Goal: Task Accomplishment & Management: Manage account settings

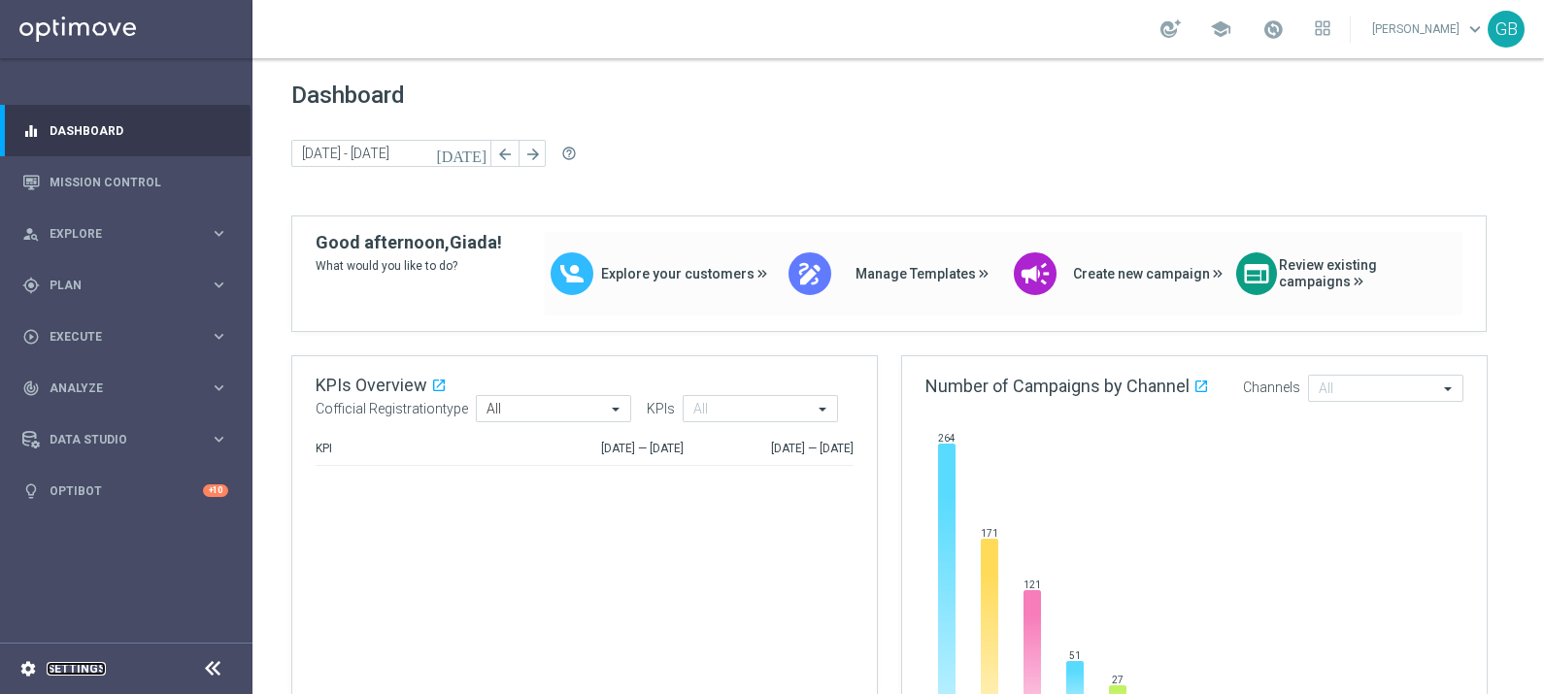
click at [68, 667] on link "Settings" at bounding box center [76, 669] width 59 height 12
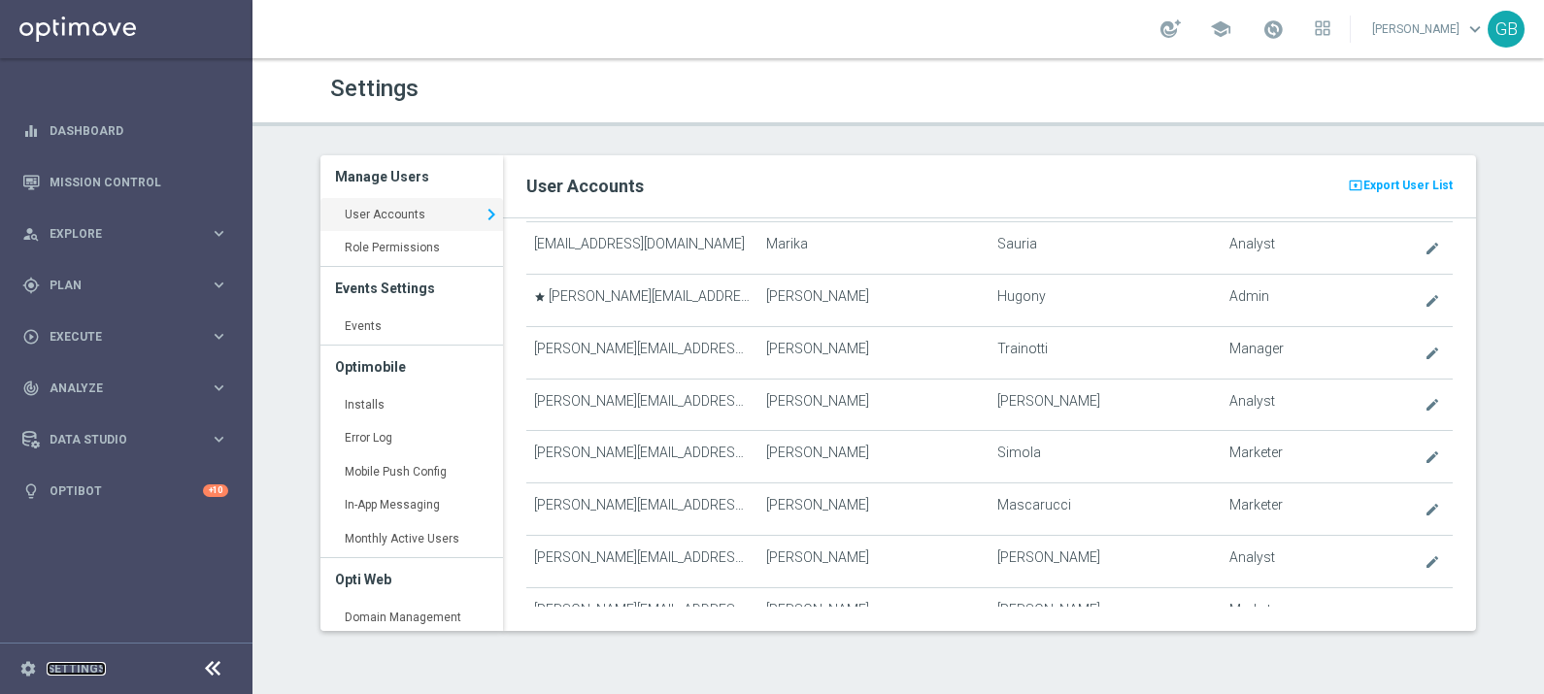
scroll to position [6145, 0]
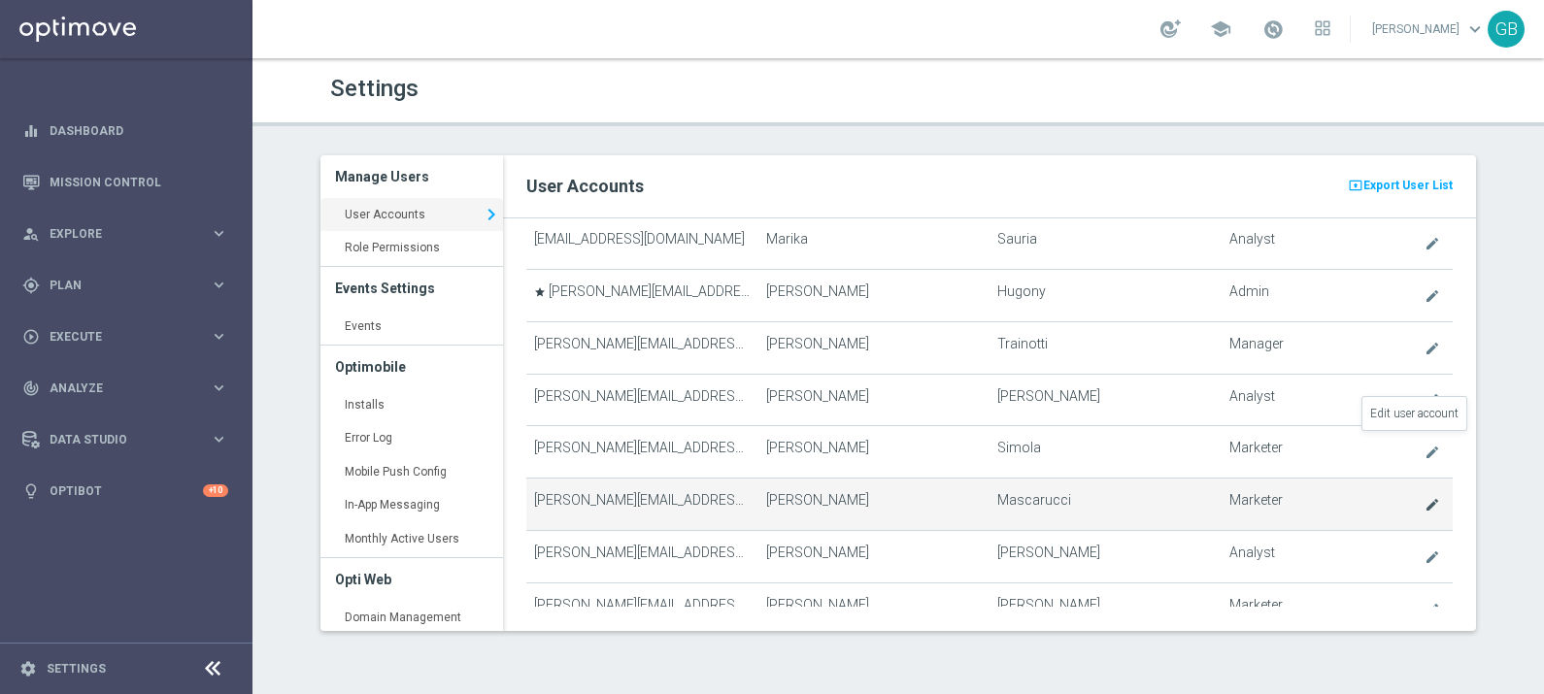
click at [1425, 497] on icon "create" at bounding box center [1433, 505] width 16 height 16
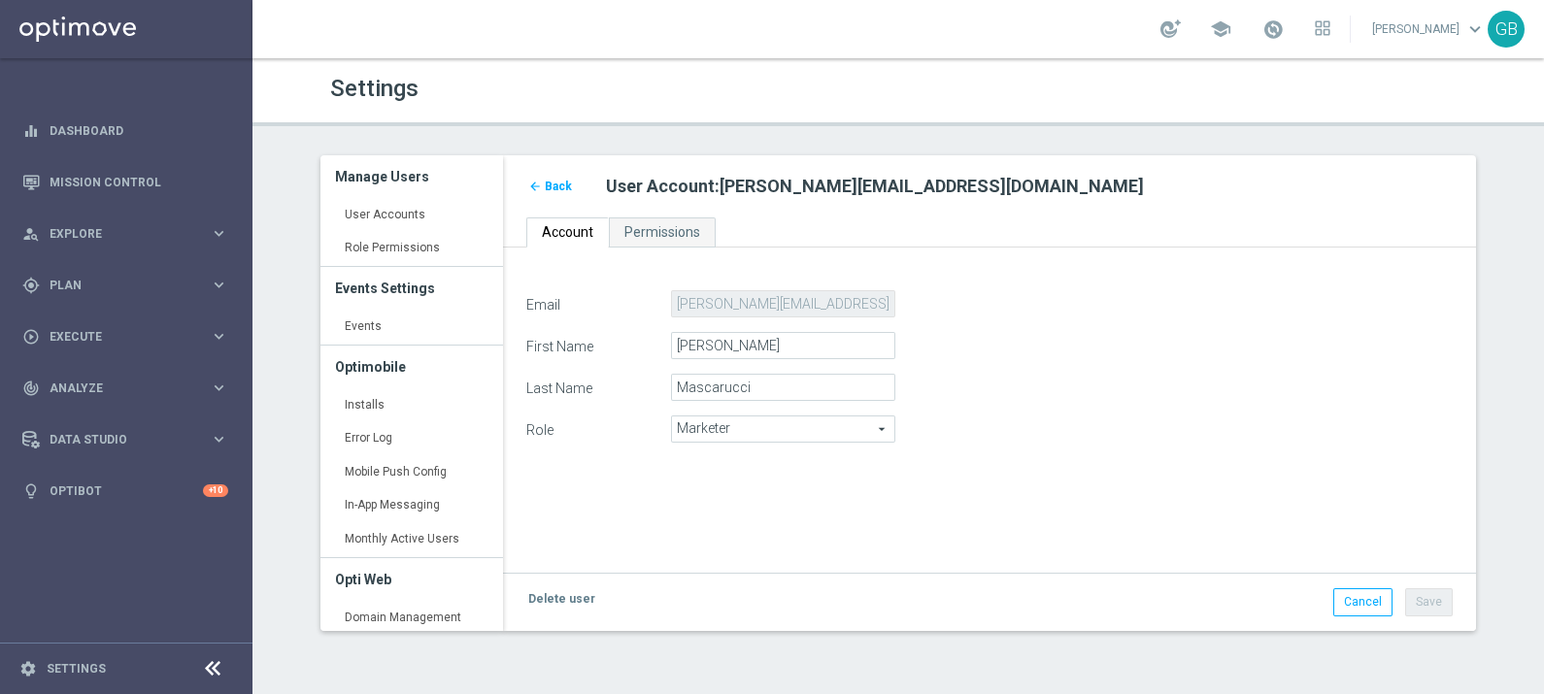
click at [554, 186] on span "Back" at bounding box center [558, 187] width 27 height 14
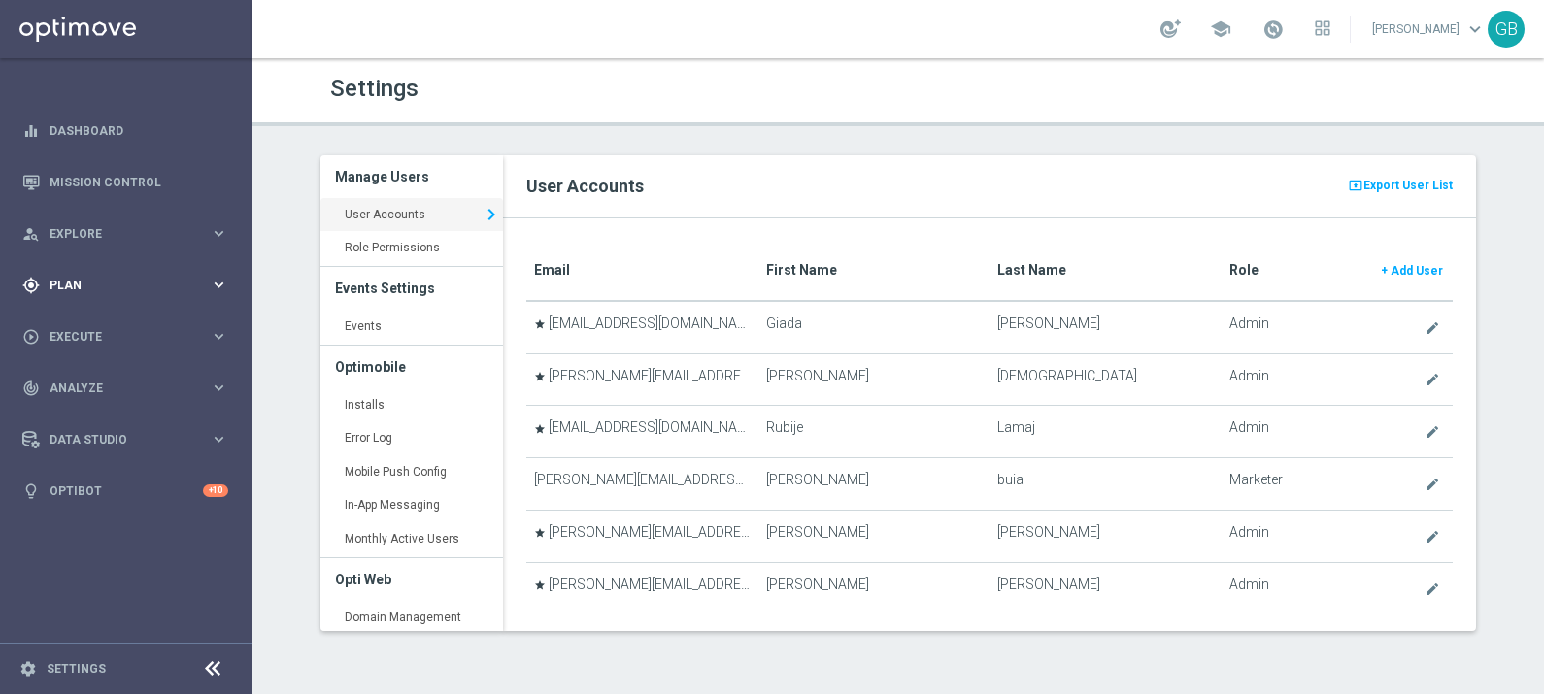
click at [87, 281] on span "Plan" at bounding box center [130, 286] width 160 height 12
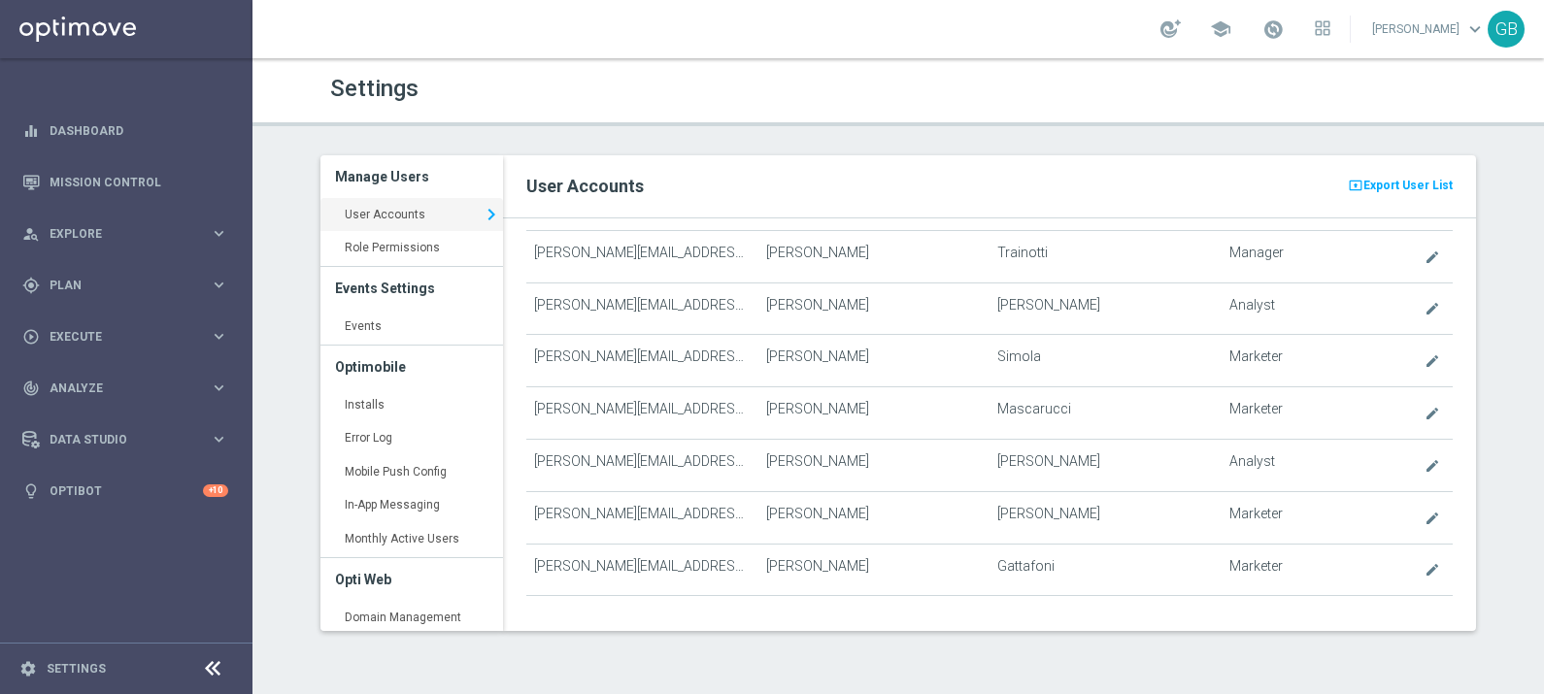
scroll to position [6239, 0]
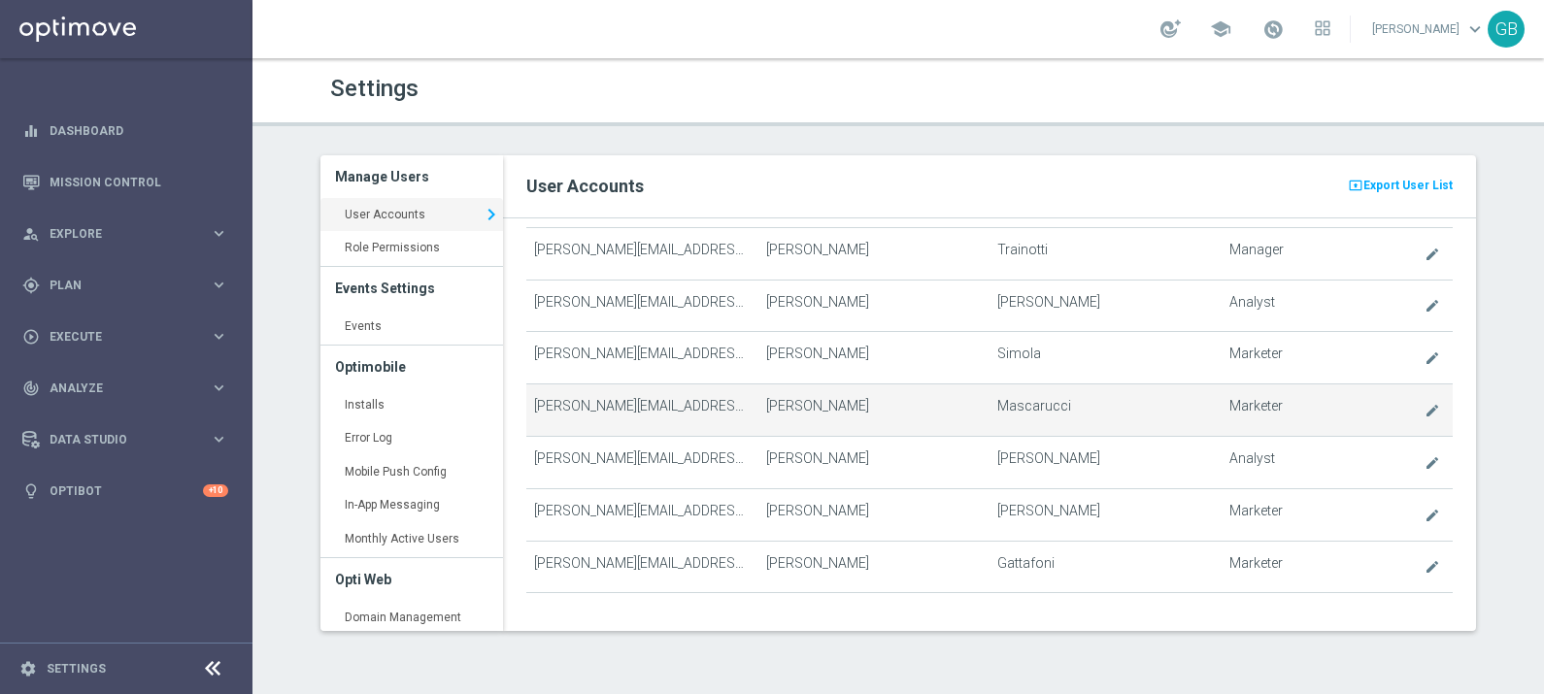
drag, startPoint x: 537, startPoint y: 344, endPoint x: 744, endPoint y: 344, distance: 206.9
click at [744, 385] on td "francesca.mascarucci@fluttersea.com" at bounding box center [641, 411] width 231 height 52
click at [723, 385] on td "[PERSON_NAME][EMAIL_ADDRESS][DOMAIN_NAME]" at bounding box center [641, 411] width 231 height 52
click at [724, 385] on td "[PERSON_NAME][EMAIL_ADDRESS][DOMAIN_NAME]" at bounding box center [641, 411] width 231 height 52
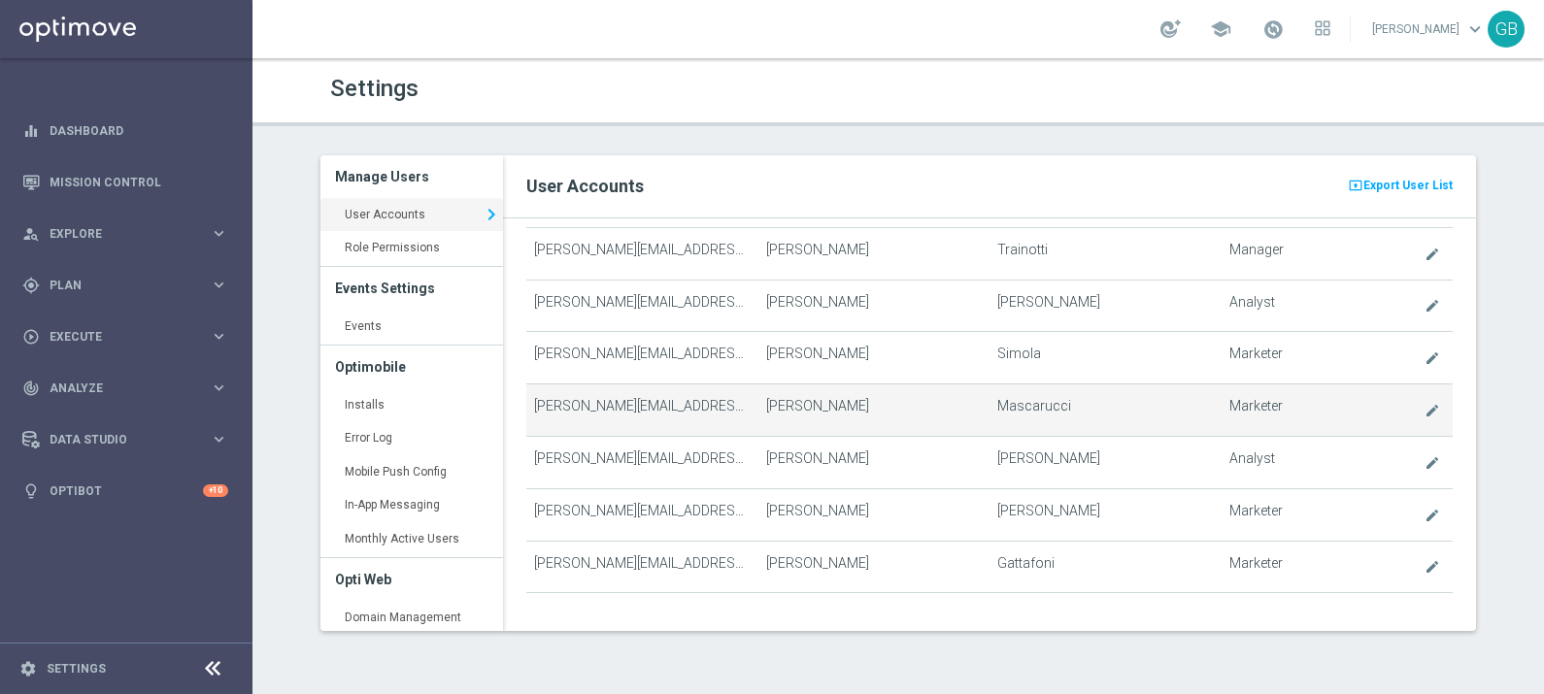
click at [719, 385] on td "[PERSON_NAME][EMAIL_ADDRESS][DOMAIN_NAME]" at bounding box center [641, 411] width 231 height 52
click at [1425, 403] on icon "create" at bounding box center [1433, 411] width 16 height 16
